Goal: Task Accomplishment & Management: Manage account settings

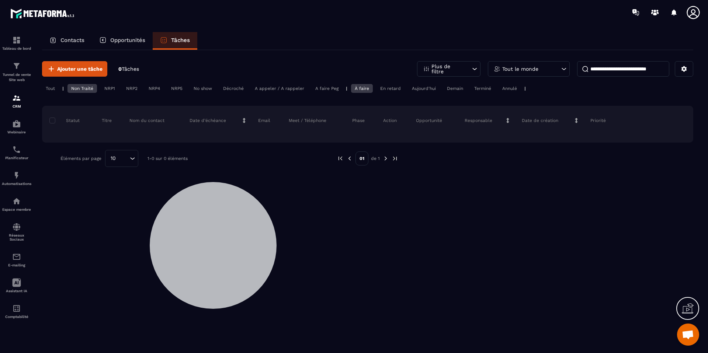
click at [113, 88] on div "NRP1" at bounding box center [110, 88] width 18 height 9
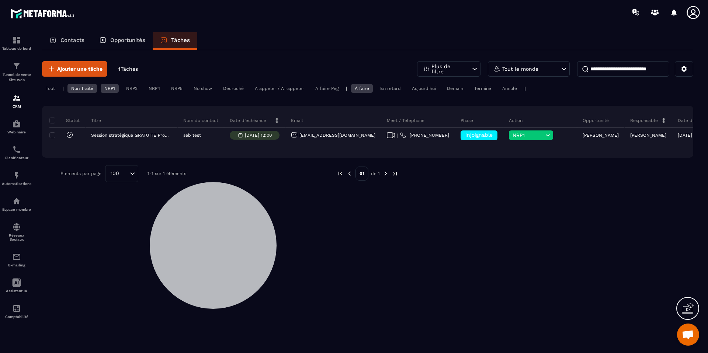
click at [81, 86] on div "Non Traité" at bounding box center [83, 88] width 30 height 9
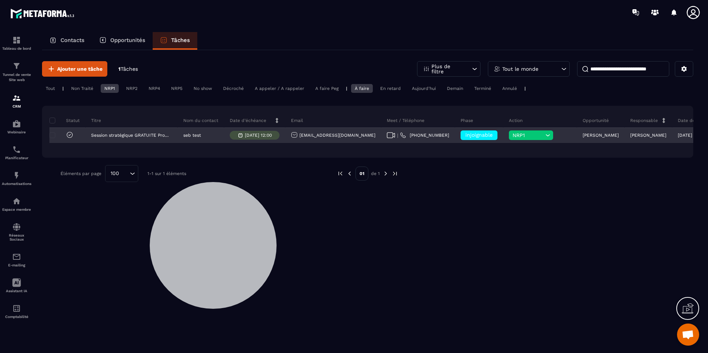
click at [513, 134] on span "NRP1" at bounding box center [528, 135] width 31 height 6
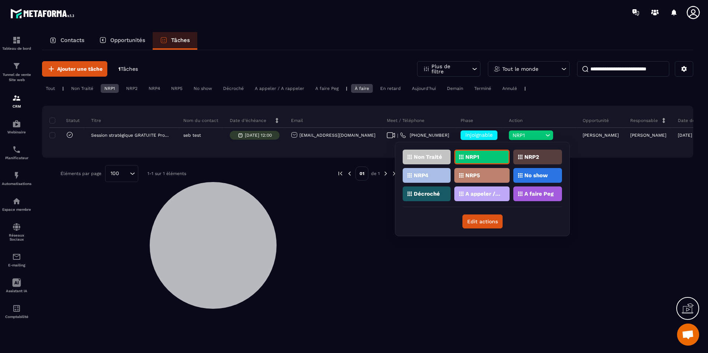
click at [530, 160] on div "NRP2" at bounding box center [538, 157] width 49 height 15
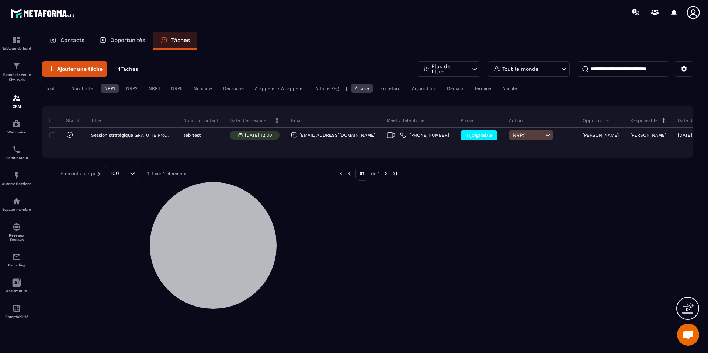
click at [134, 89] on div "NRP2" at bounding box center [131, 88] width 19 height 9
click at [116, 88] on div "NRP1" at bounding box center [110, 88] width 18 height 9
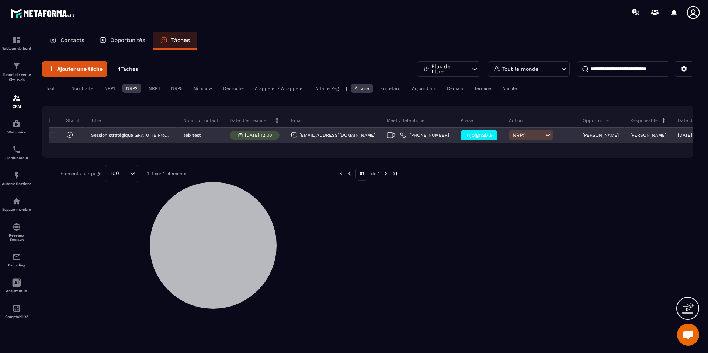
click at [466, 133] on span "injoignable" at bounding box center [479, 135] width 27 height 6
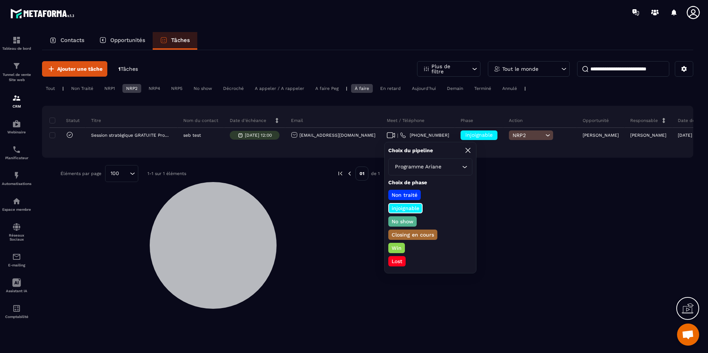
click at [525, 191] on div "Ajouter une tâche 1 Tâches Plus de filtre Tout le monde Tout | Non Traité NRP1 …" at bounding box center [367, 121] width 651 height 143
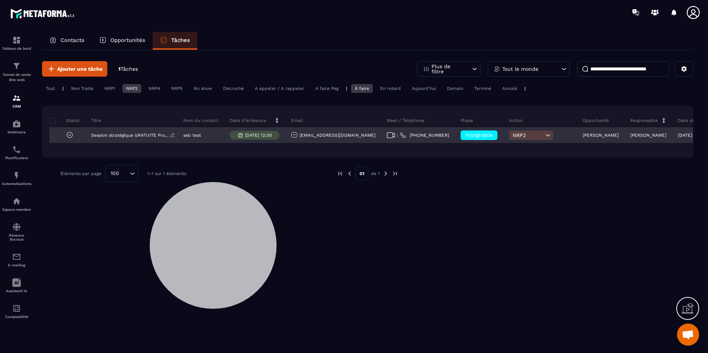
click at [144, 133] on p "Session stratégique GRATUITE Programme Ariane" at bounding box center [130, 135] width 79 height 5
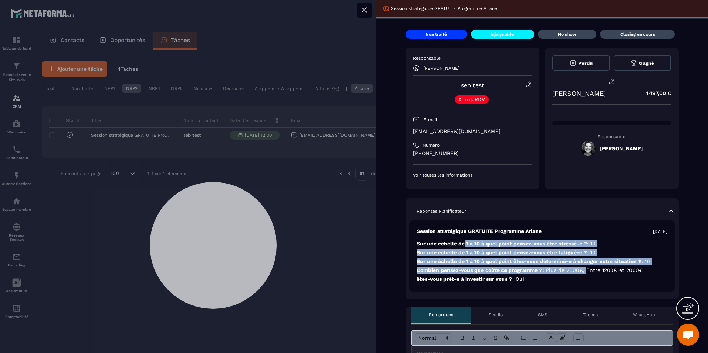
drag, startPoint x: 467, startPoint y: 245, endPoint x: 587, endPoint y: 271, distance: 123.4
click at [587, 272] on div "Session stratégique GRATUITE Programme Ariane [DATE] Sur une échelle de 1 à 10 …" at bounding box center [542, 257] width 266 height 72
